Goal: Task Accomplishment & Management: Manage account settings

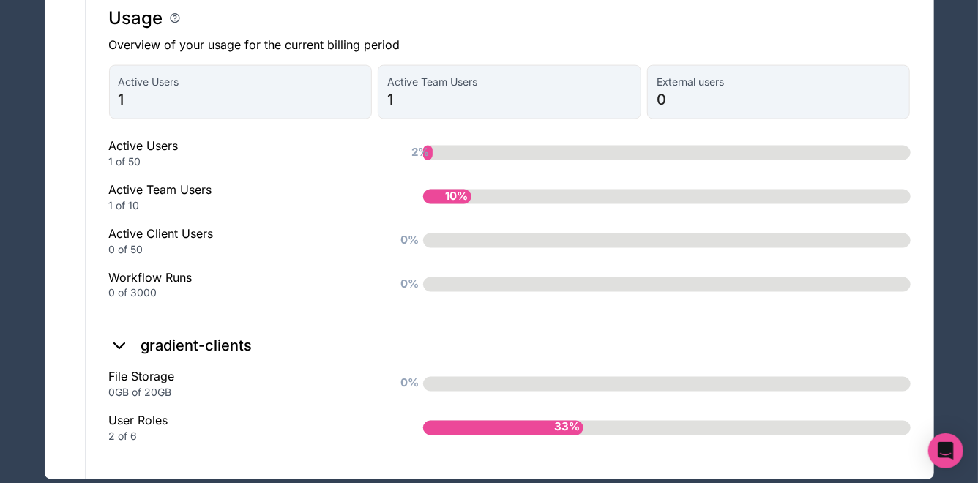
scroll to position [1097, 0]
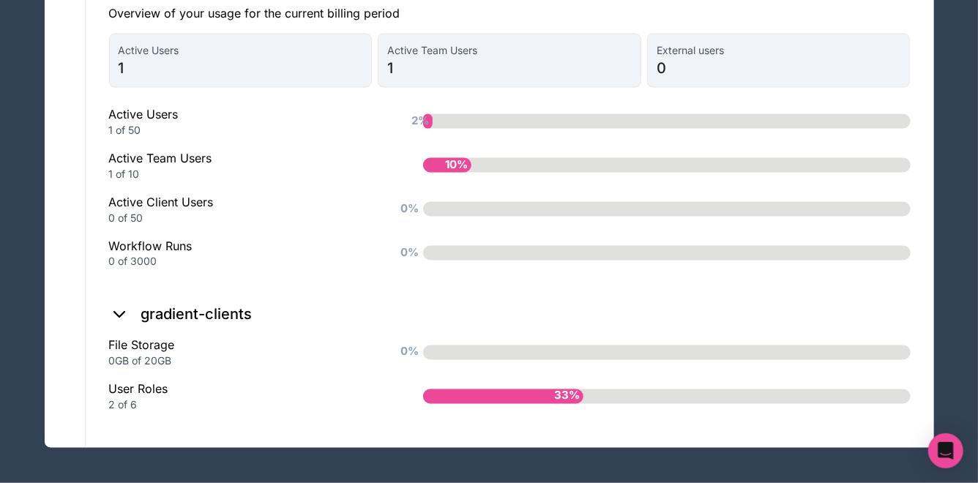
click at [486, 395] on div "33%" at bounding box center [503, 396] width 161 height 15
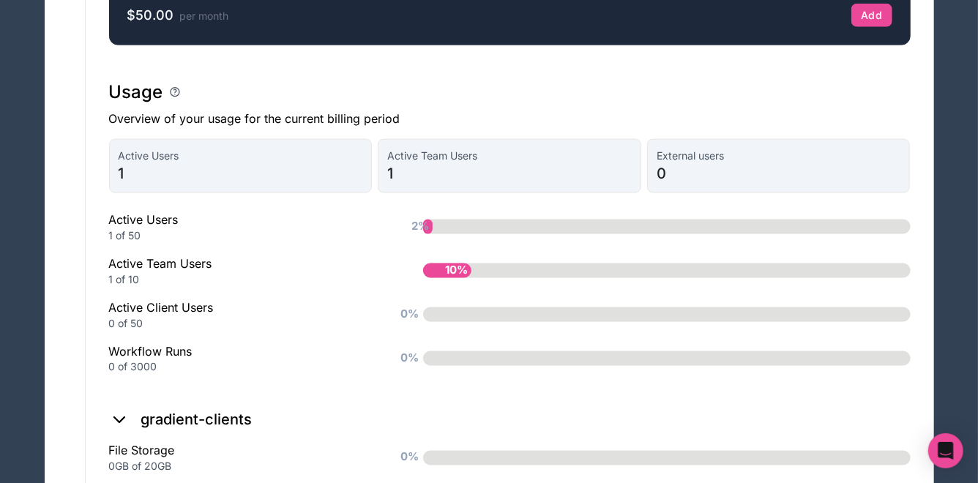
scroll to position [967, 0]
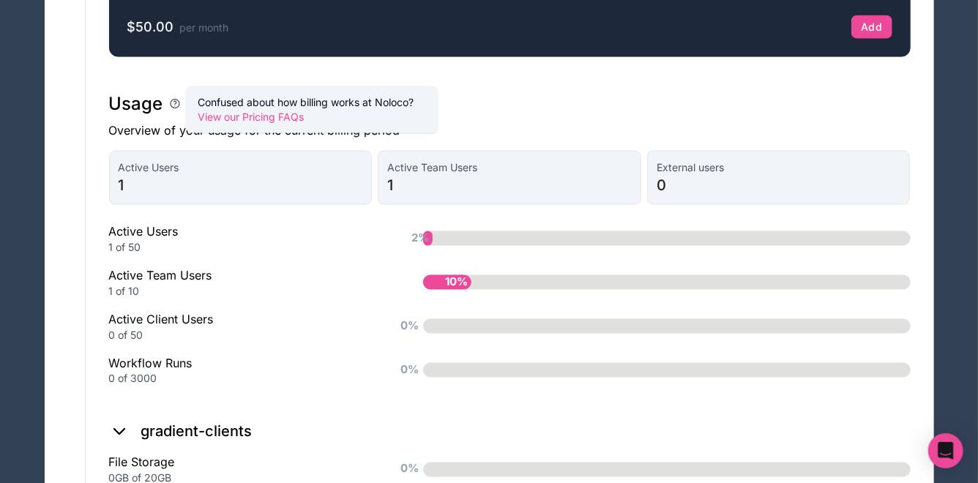
click at [169, 110] on icon at bounding box center [175, 104] width 12 height 12
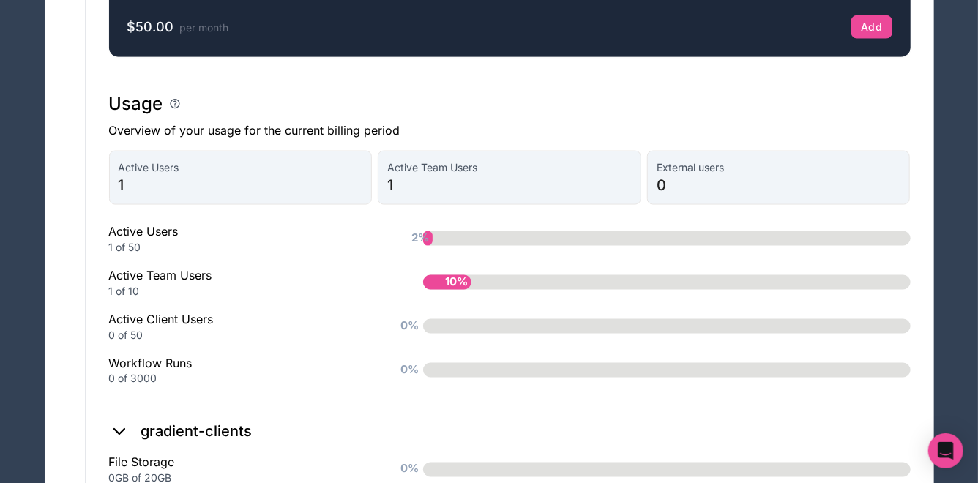
click at [214, 112] on div "Usage" at bounding box center [509, 103] width 801 height 23
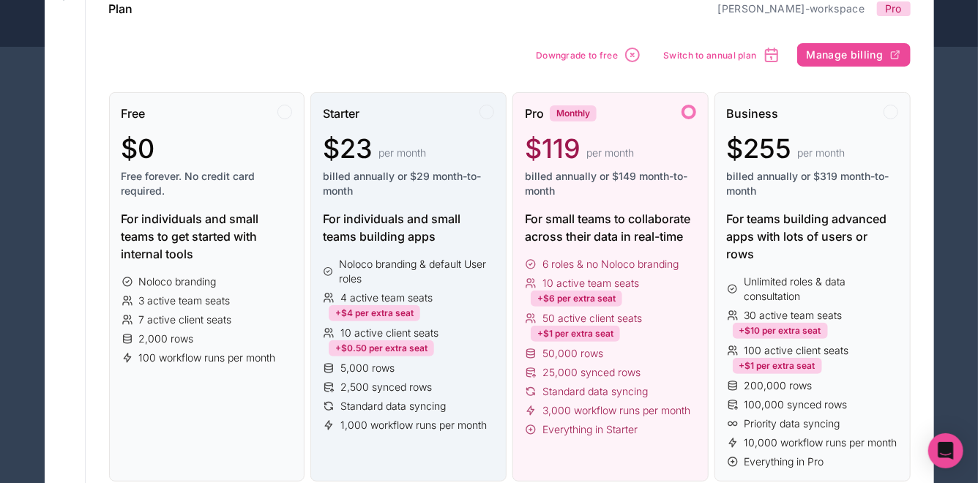
scroll to position [0, 0]
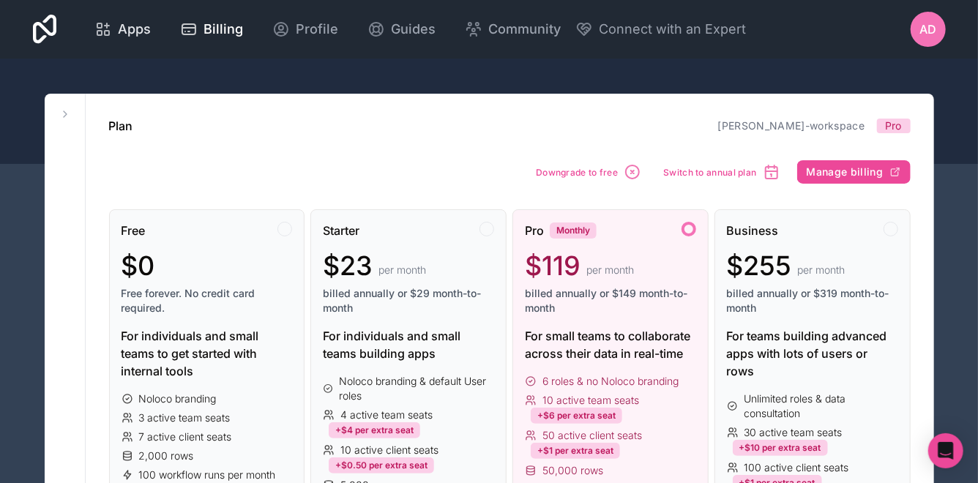
click at [130, 37] on span "Apps" at bounding box center [134, 29] width 33 height 20
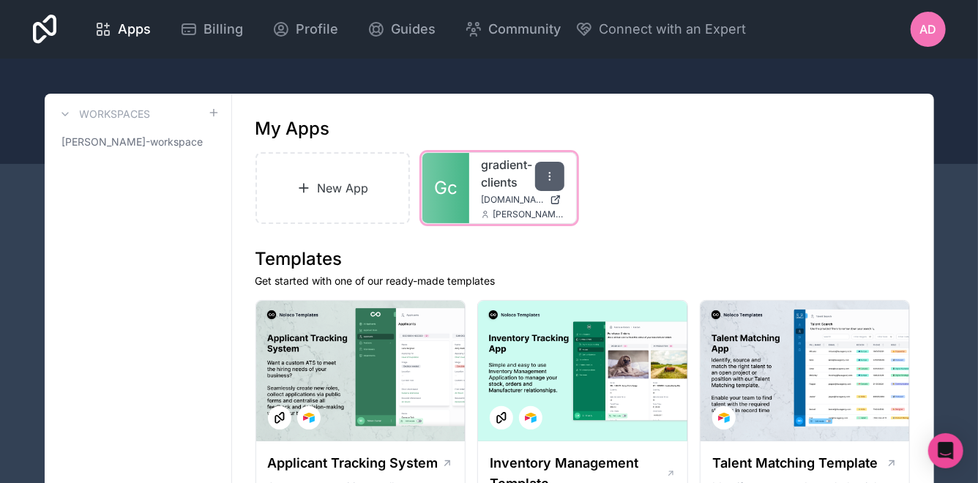
click at [550, 176] on icon at bounding box center [549, 176] width 1 height 1
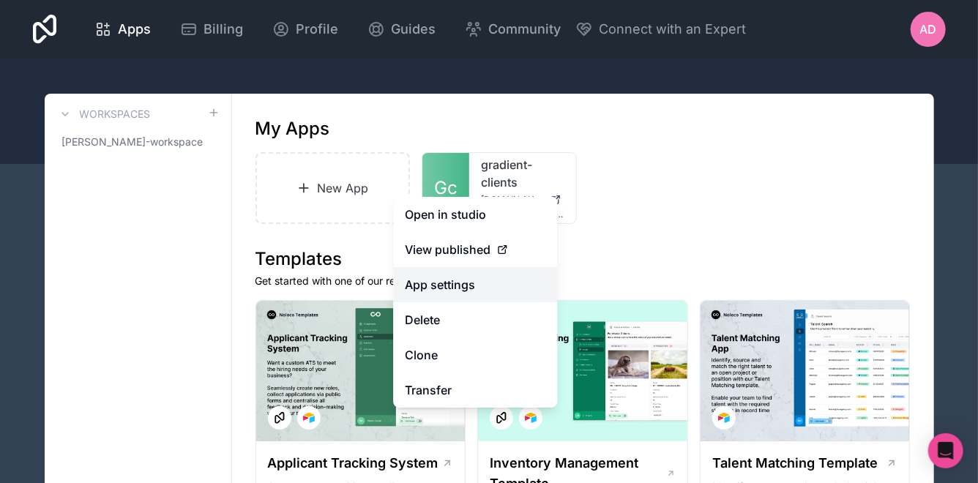
click at [509, 277] on link "App settings" at bounding box center [475, 284] width 164 height 35
